Goal: Task Accomplishment & Management: Complete application form

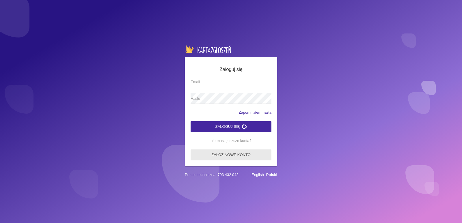
type input "[EMAIL_ADDRESS][DOMAIN_NAME]"
click at [240, 154] on link "Załóż nowe konto" at bounding box center [231, 155] width 81 height 11
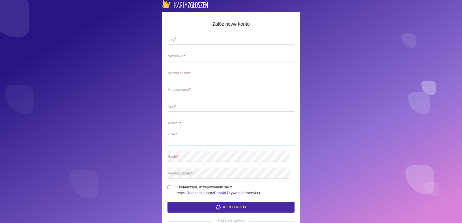
type input "[EMAIL_ADDRESS][DOMAIN_NAME]"
click at [217, 38] on span "Imię *" at bounding box center [227, 40] width 121 height 6
click at [217, 38] on input "Imię *" at bounding box center [230, 39] width 127 height 11
click at [177, 42] on input "Imię *" at bounding box center [230, 39] width 127 height 11
type input "[PERSON_NAME]"
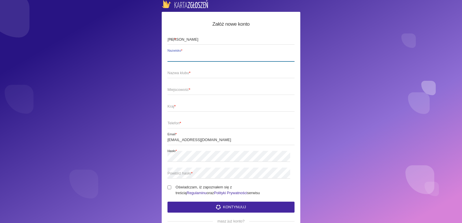
type input "Rak"
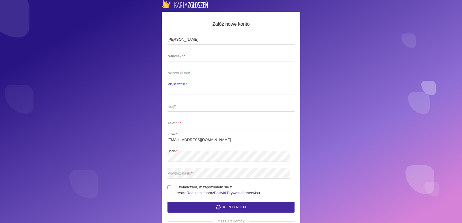
type input "Imielin"
type input "Polska"
type input "783288577"
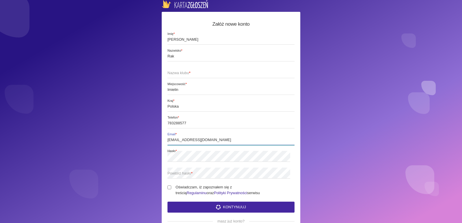
click at [194, 144] on input "[EMAIL_ADDRESS][DOMAIN_NAME]" at bounding box center [230, 139] width 127 height 11
drag, startPoint x: 205, startPoint y: 141, endPoint x: 74, endPoint y: 137, distance: 131.4
click at [76, 139] on div "Załóż nowe konto [PERSON_NAME] * Rak Nazwisko * Nazwa klubu * Imielin Miejscowo…" at bounding box center [231, 111] width 462 height 223
type input "[EMAIL_ADDRESS][DOMAIN_NAME]"
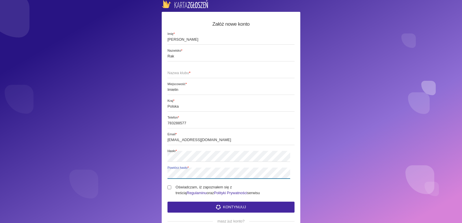
click at [179, 169] on label "Powtórz hasło *" at bounding box center [230, 173] width 127 height 11
click at [103, 159] on div "Załóż nowe konto [PERSON_NAME] * Rak Nazwisko * Nazwa klubu * [PERSON_NAME] * P…" at bounding box center [231, 111] width 462 height 223
click at [182, 174] on span "Powtórz hasło *" at bounding box center [227, 174] width 121 height 6
click at [171, 188] on input "Oświadczam, iż zapoznałem się z treścią Regulaminu oraz Polityki Prywatności se…" at bounding box center [169, 188] width 4 height 4
checkbox input "true"
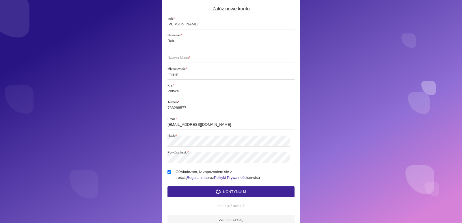
scroll to position [29, 0]
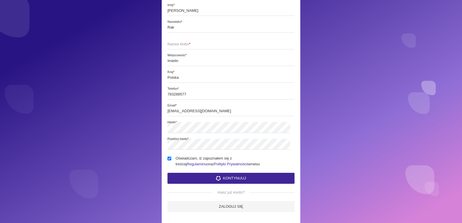
click at [212, 176] on button "Kontynuuj" at bounding box center [230, 178] width 127 height 11
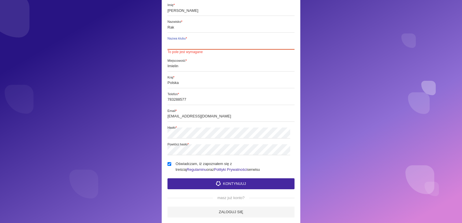
click at [189, 47] on input "Nazwa klubu * To pole jest wymagane" at bounding box center [230, 43] width 127 height 11
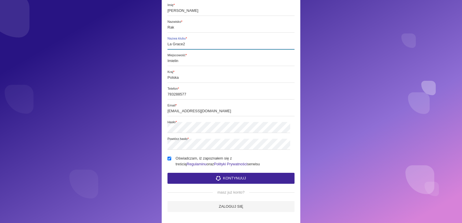
type input "La Grace2"
click at [222, 180] on button "Kontynuuj" at bounding box center [230, 178] width 127 height 11
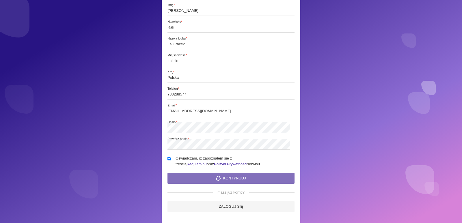
scroll to position [0, 0]
